Goal: Navigation & Orientation: Go to known website

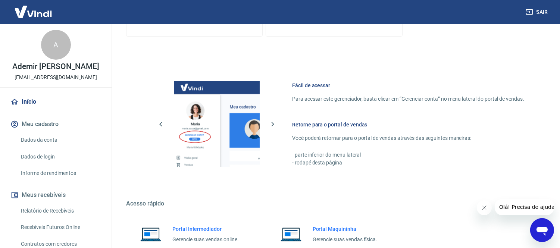
scroll to position [341, 0]
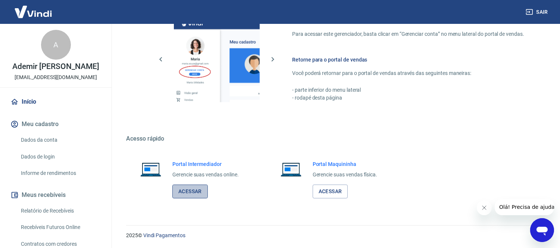
click at [194, 189] on link "Acessar" at bounding box center [189, 192] width 35 height 14
